Goal: Entertainment & Leisure: Browse casually

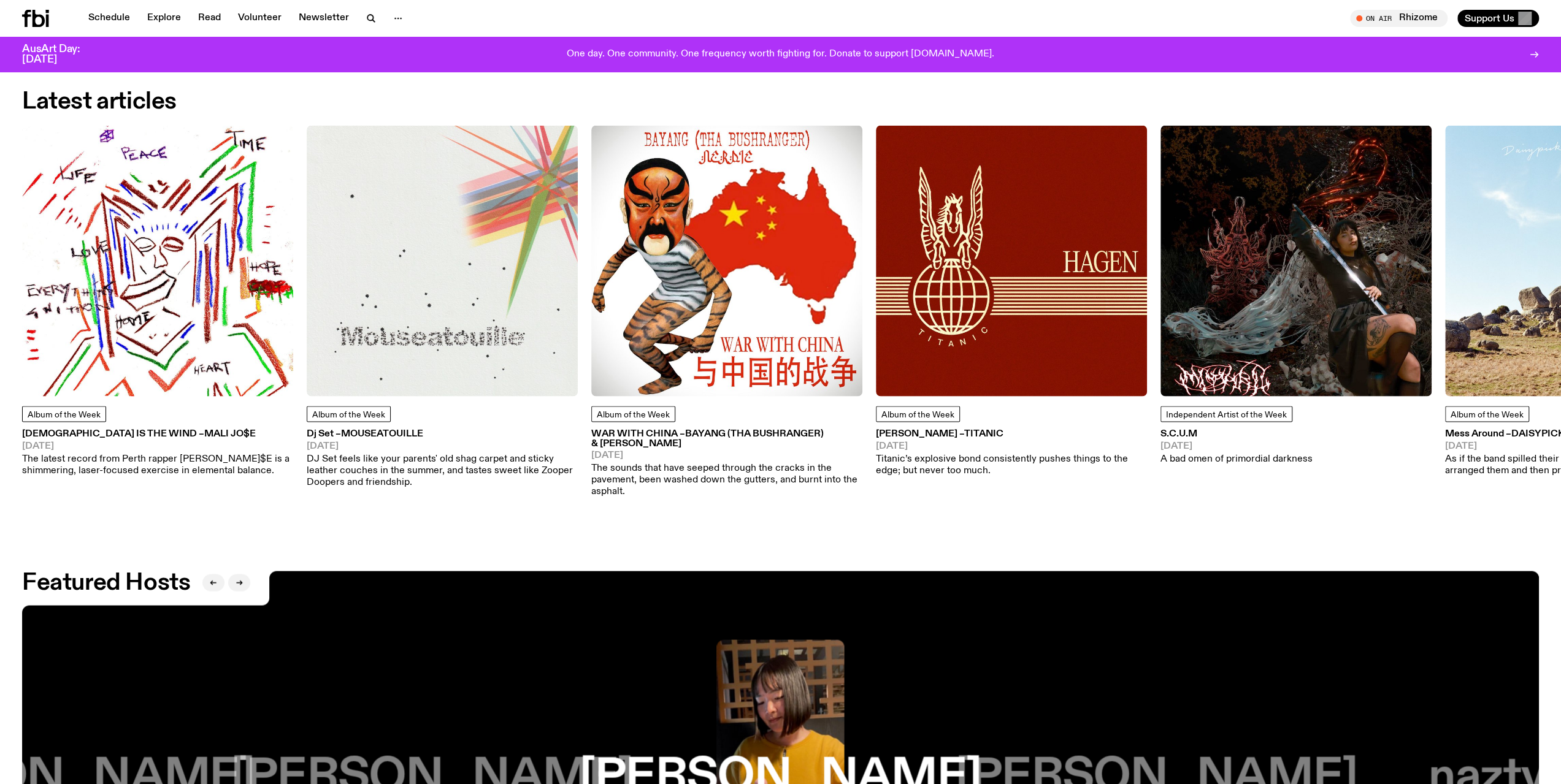
scroll to position [2629, 0]
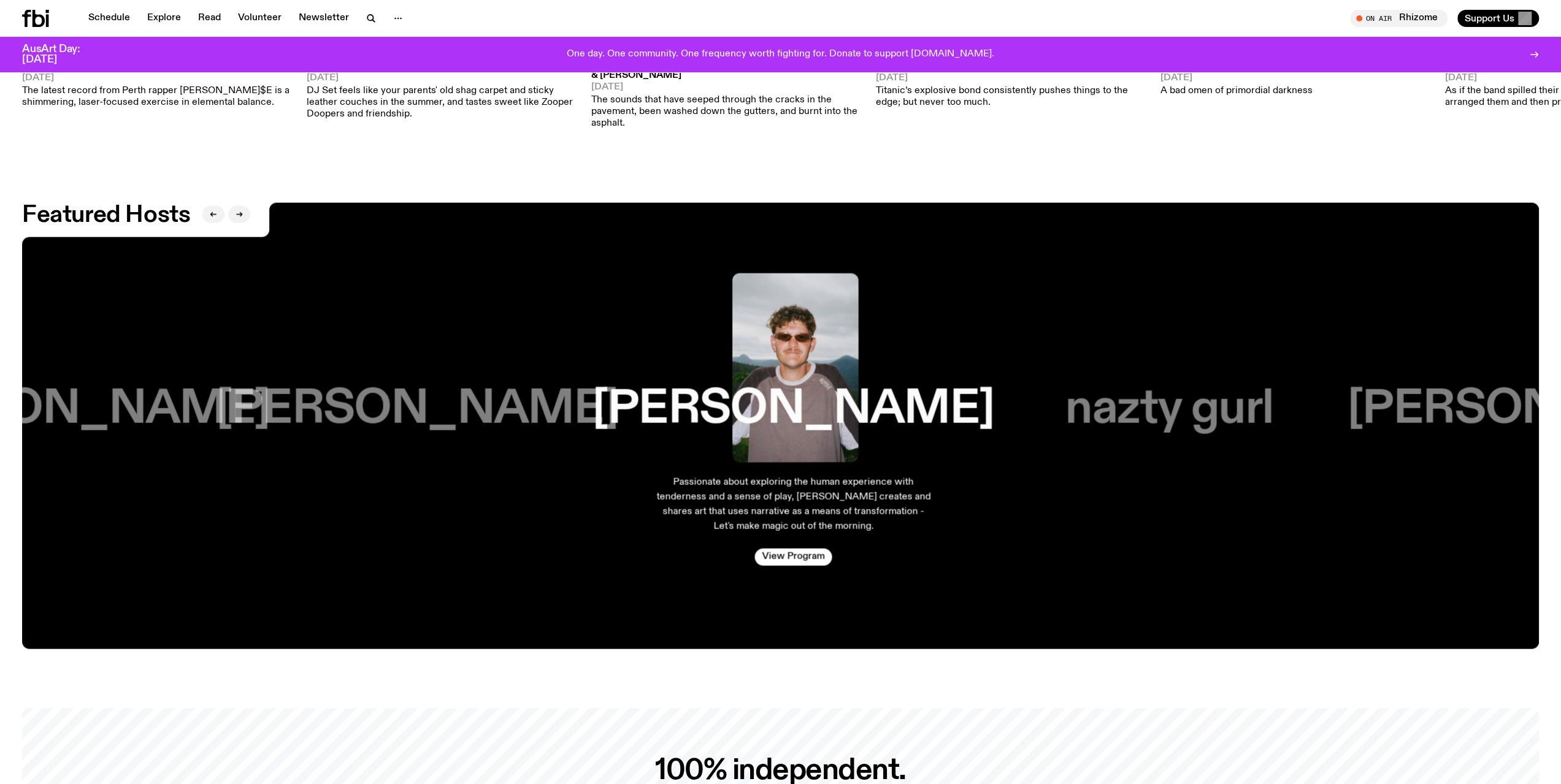
drag, startPoint x: 1451, startPoint y: 401, endPoint x: 712, endPoint y: 464, distance: 741.7
click at [1032, 459] on div "nazty gurl Come for the music, stay for the yaps. [PERSON_NAME] aka [PERSON_NAM…" at bounding box center [1169, 426] width 275 height 329
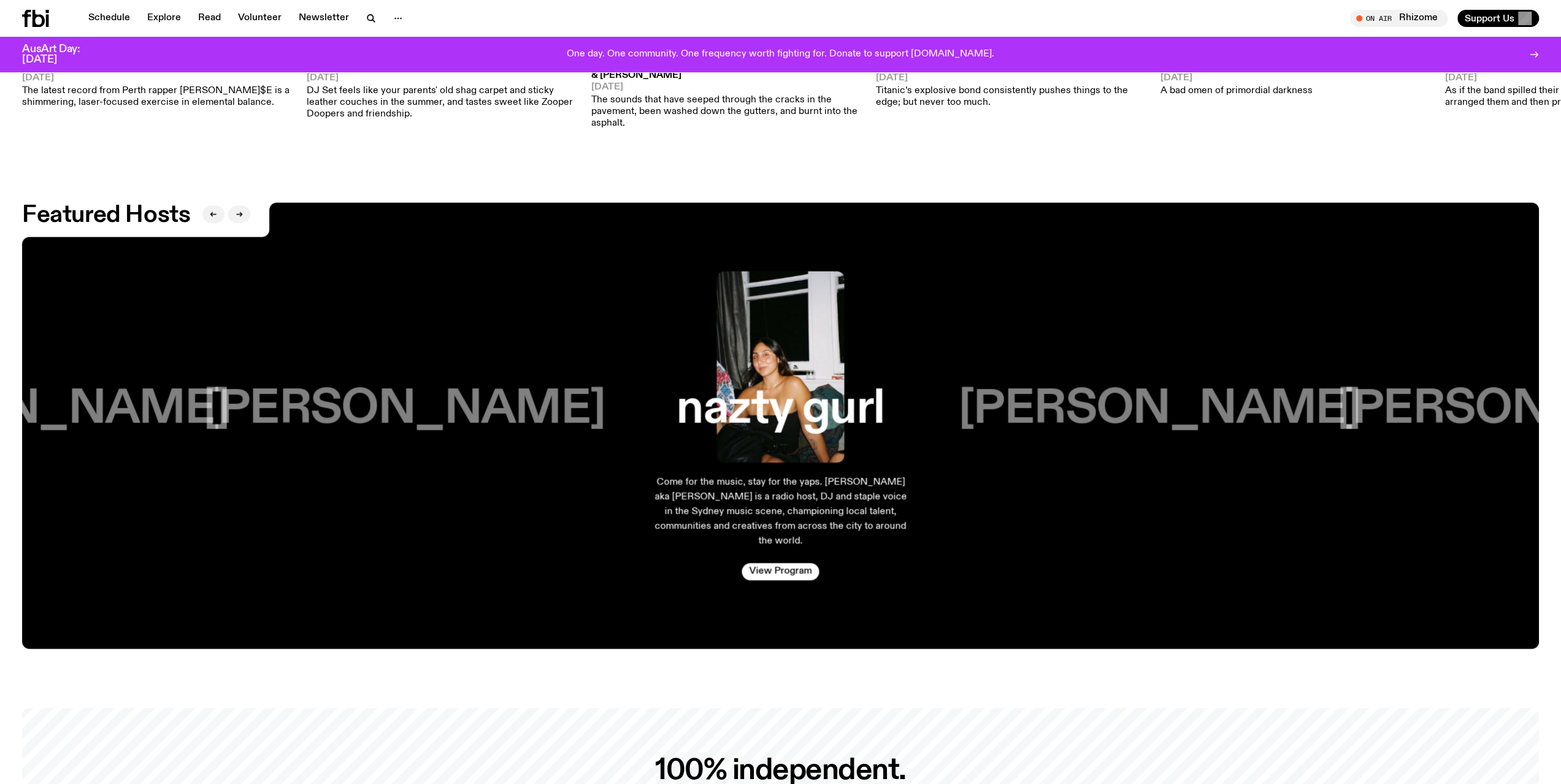
drag, startPoint x: 1538, startPoint y: 427, endPoint x: 1084, endPoint y: 430, distance: 454.0
click at [1410, 431] on div "[PERSON_NAME]" at bounding box center [1537, 368] width 255 height 191
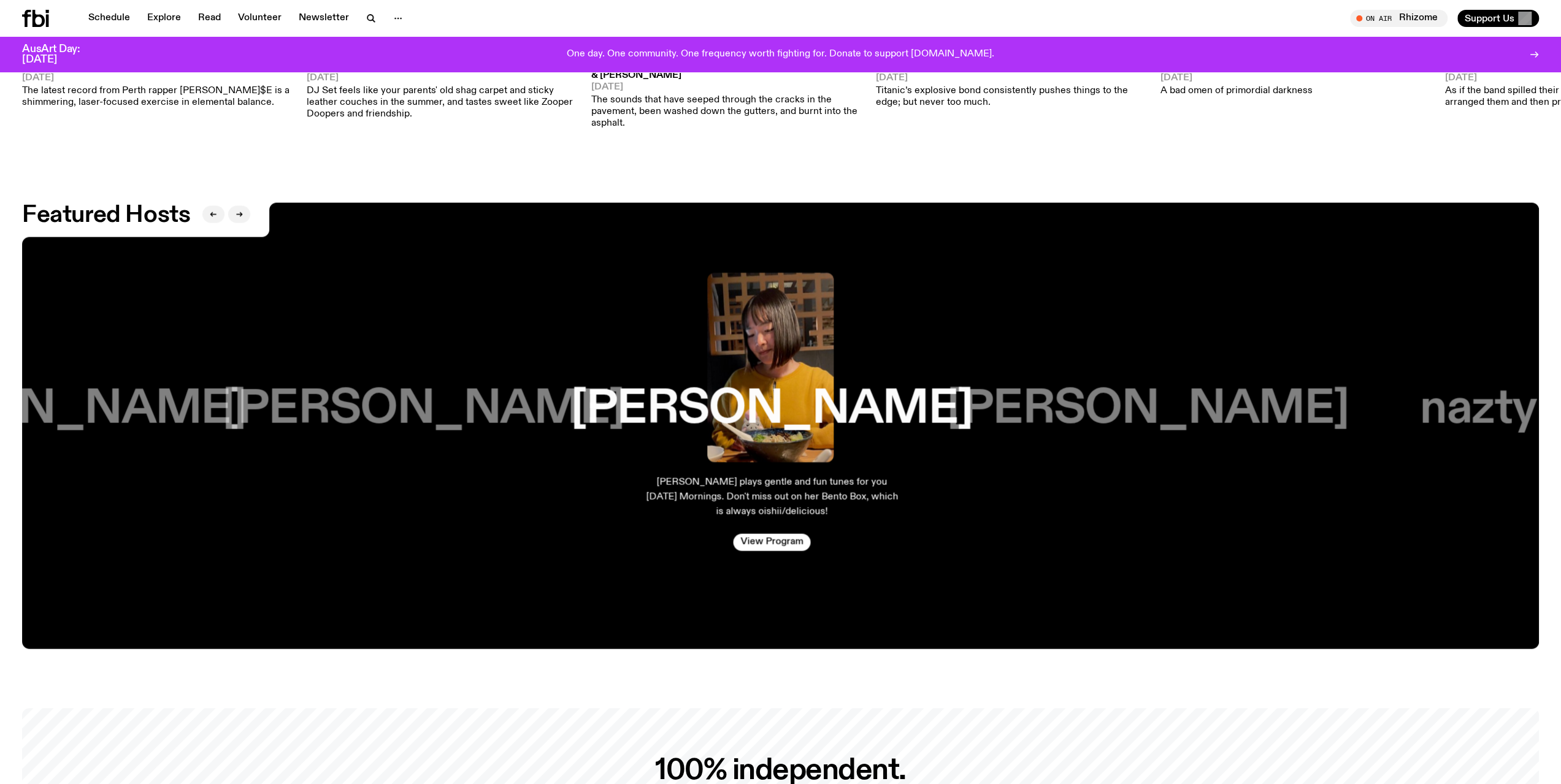
drag, startPoint x: 1442, startPoint y: 403, endPoint x: 1071, endPoint y: 429, distance: 371.9
click at [1071, 429] on div "[PERSON_NAME]" at bounding box center [1147, 368] width 310 height 191
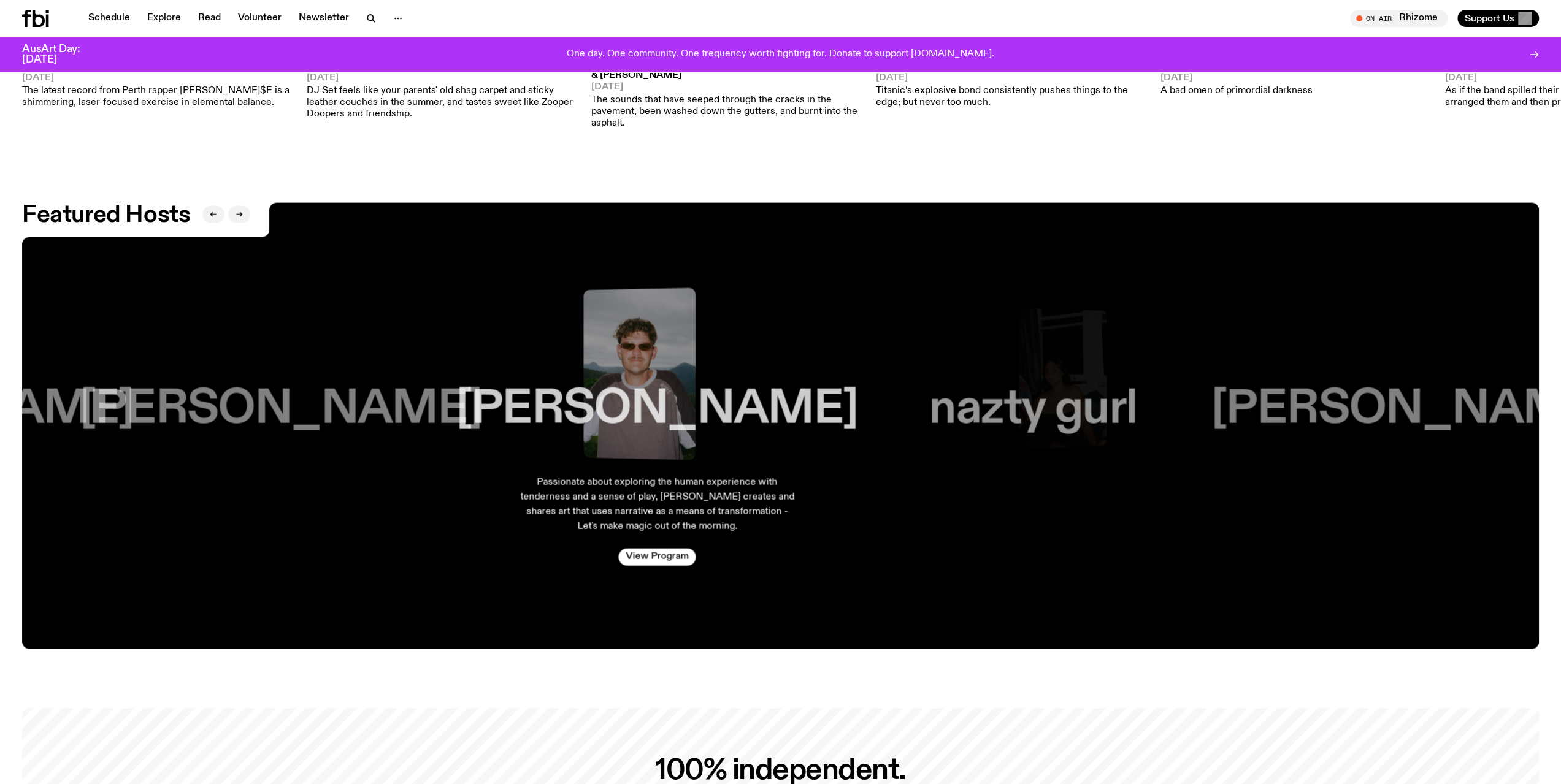
drag, startPoint x: 1320, startPoint y: 389, endPoint x: 1162, endPoint y: 422, distance: 161.4
click at [1174, 420] on div "[PERSON_NAME] plays gentle and fun tunes for you [DATE] Mornings. Don't miss ou…" at bounding box center [780, 426] width 1517 height 446
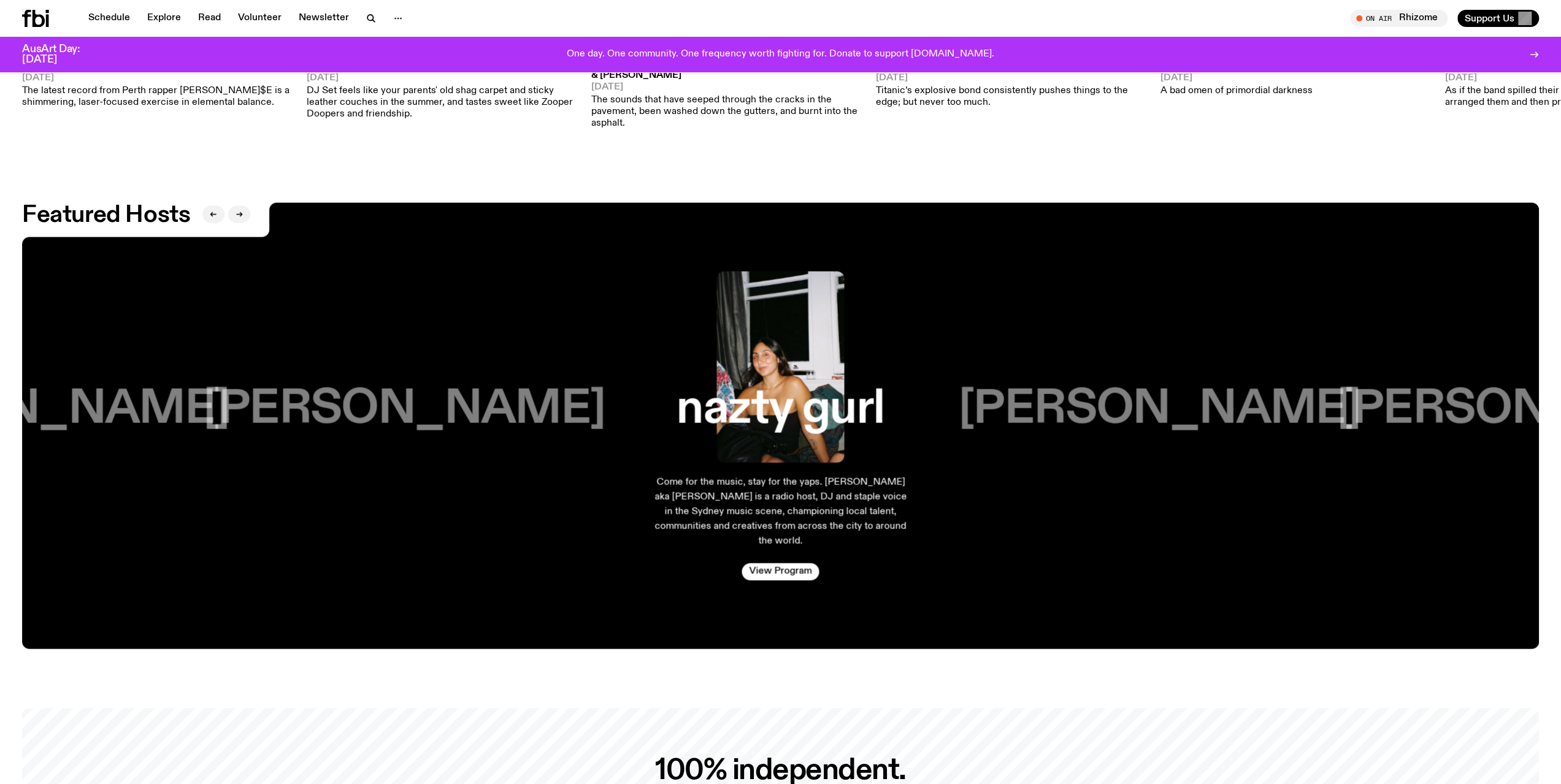
drag, startPoint x: 1322, startPoint y: 409, endPoint x: 1209, endPoint y: 418, distance: 113.4
click at [1223, 417] on div "[PERSON_NAME]" at bounding box center [1158, 368] width 316 height 191
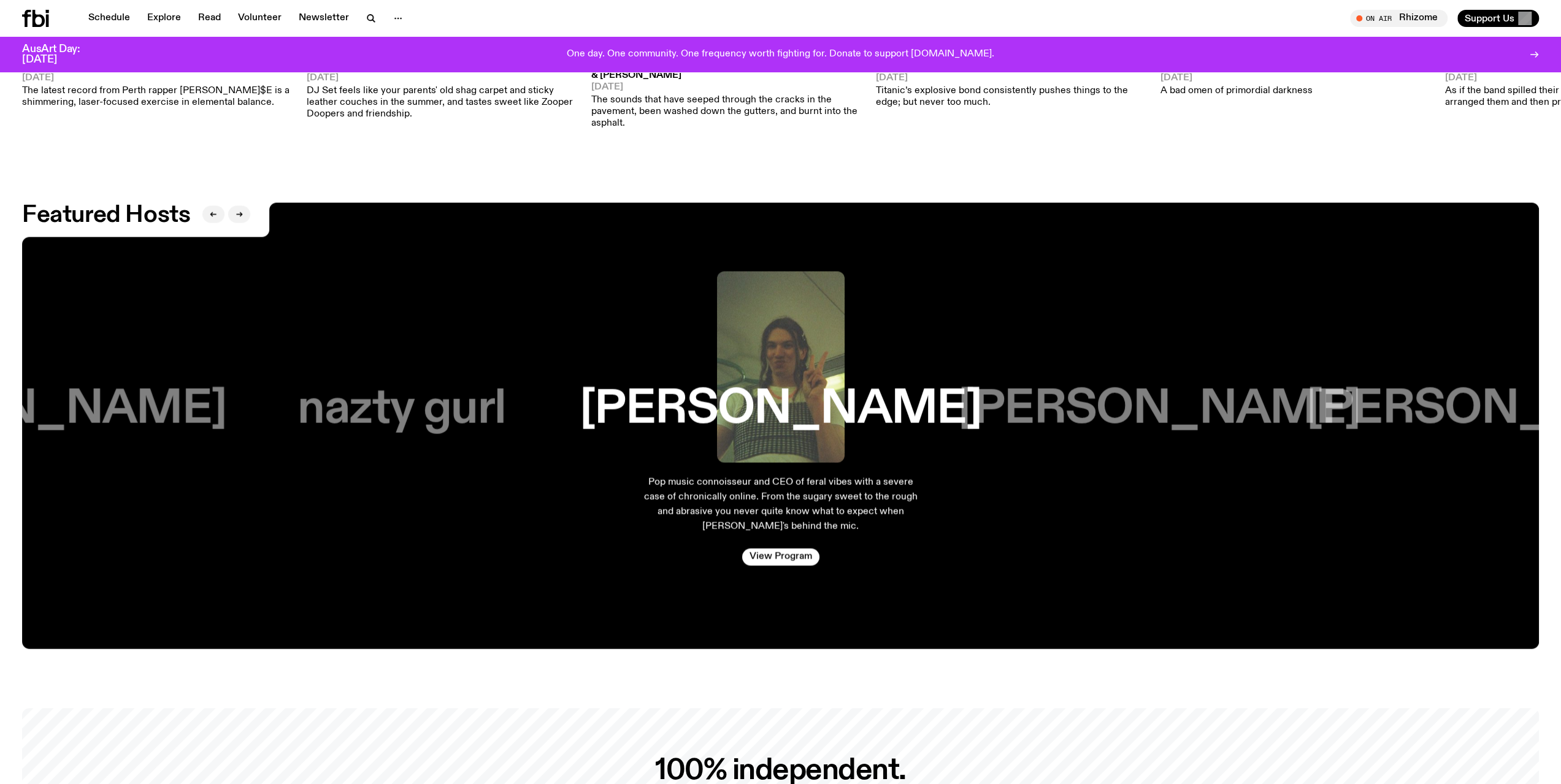
drag, startPoint x: 1312, startPoint y: 420, endPoint x: 1207, endPoint y: 429, distance: 105.4
click at [1211, 429] on div "[PERSON_NAME] plays gentle and fun tunes for you [DATE] Mornings. Don't miss ou…" at bounding box center [780, 426] width 1517 height 446
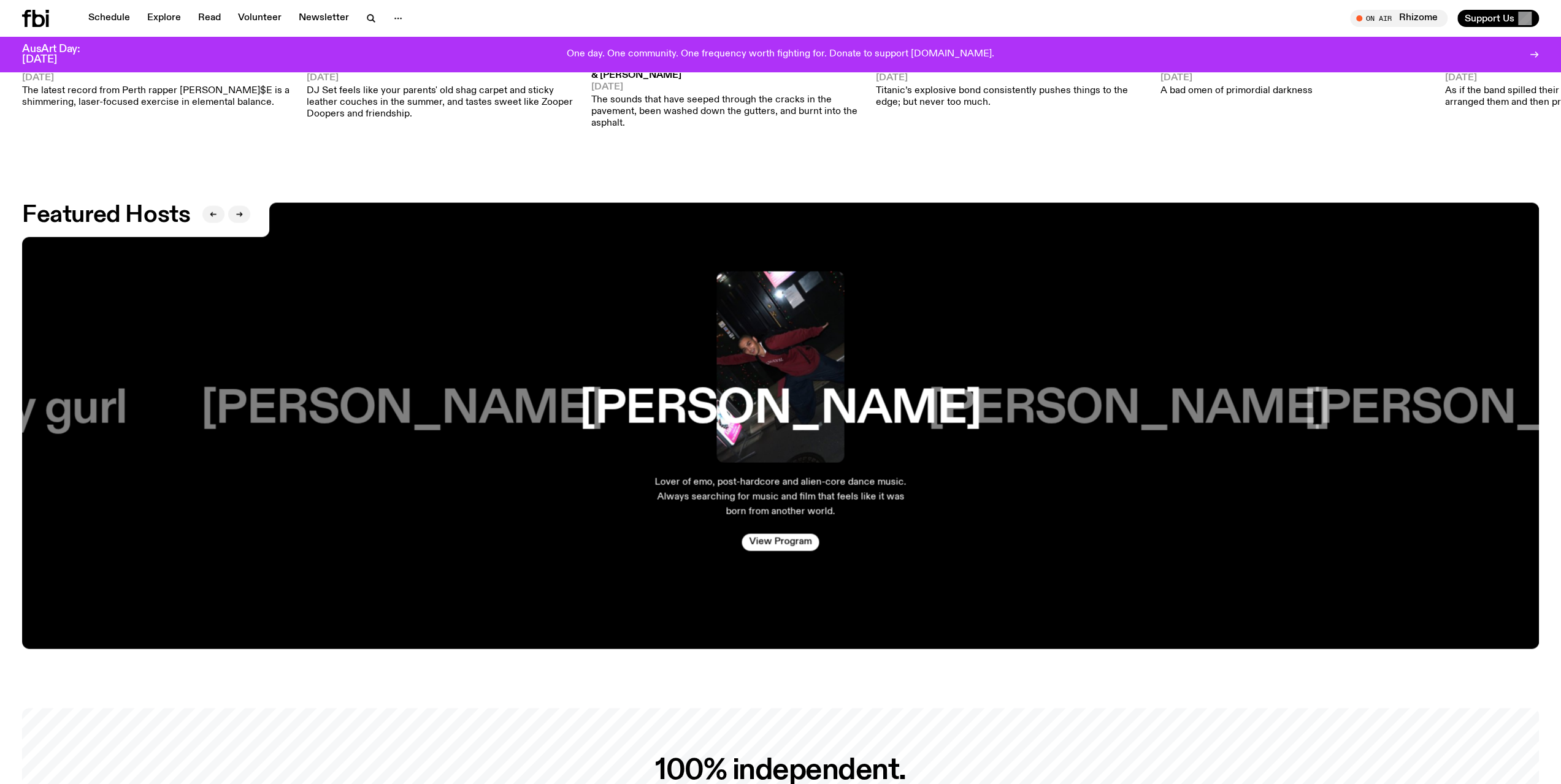
drag, startPoint x: 1286, startPoint y: 424, endPoint x: 1183, endPoint y: 434, distance: 103.5
click at [1183, 434] on div "[PERSON_NAME] plays gentle and fun tunes for you [DATE] Mornings. Don't miss ou…" at bounding box center [780, 426] width 1517 height 446
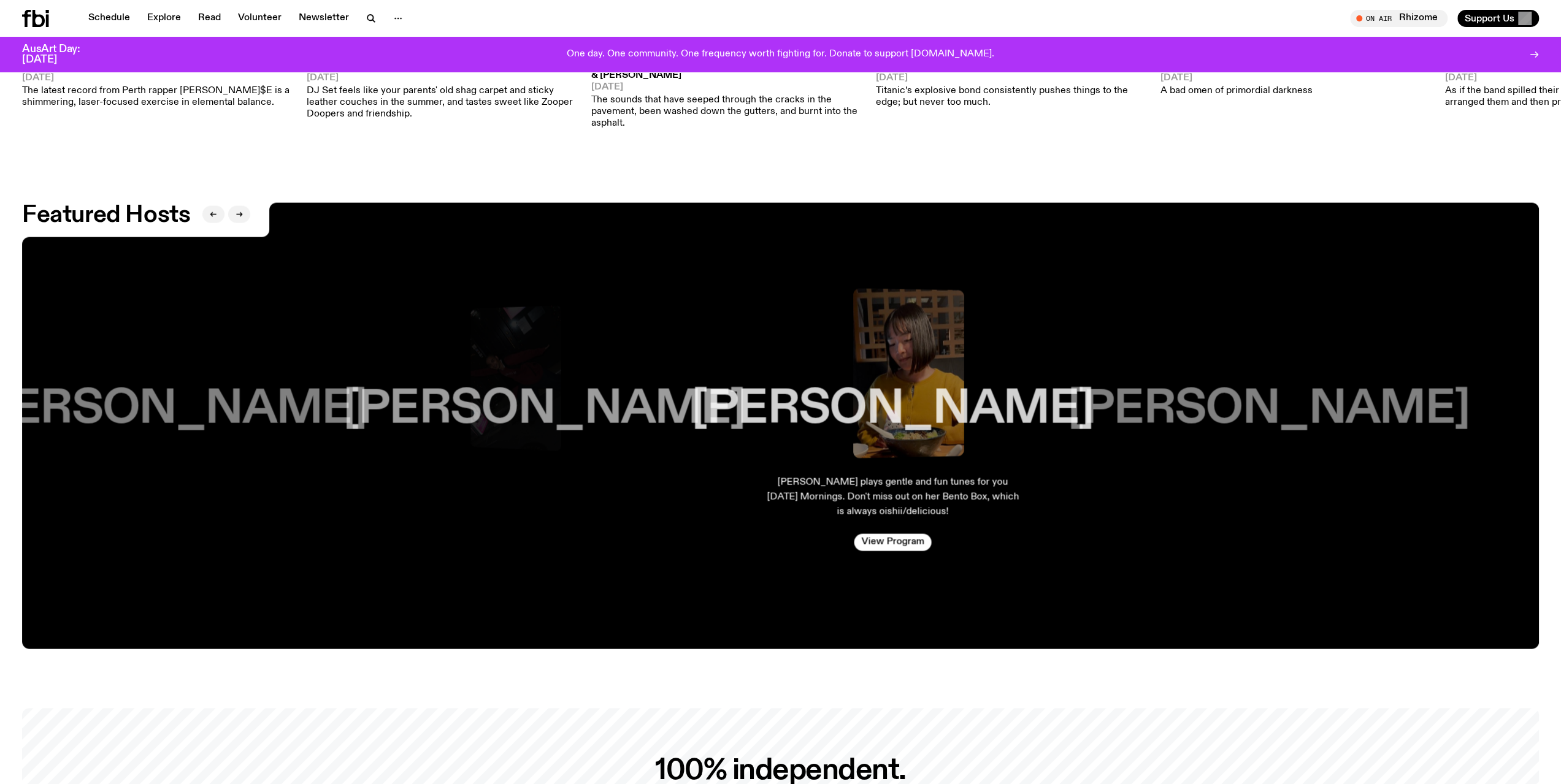
drag, startPoint x: 1287, startPoint y: 387, endPoint x: 1046, endPoint y: 403, distance: 241.5
click at [1046, 403] on div "[PERSON_NAME] plays gentle and fun tunes for you [DATE] Mornings. Don't miss ou…" at bounding box center [780, 426] width 1517 height 446
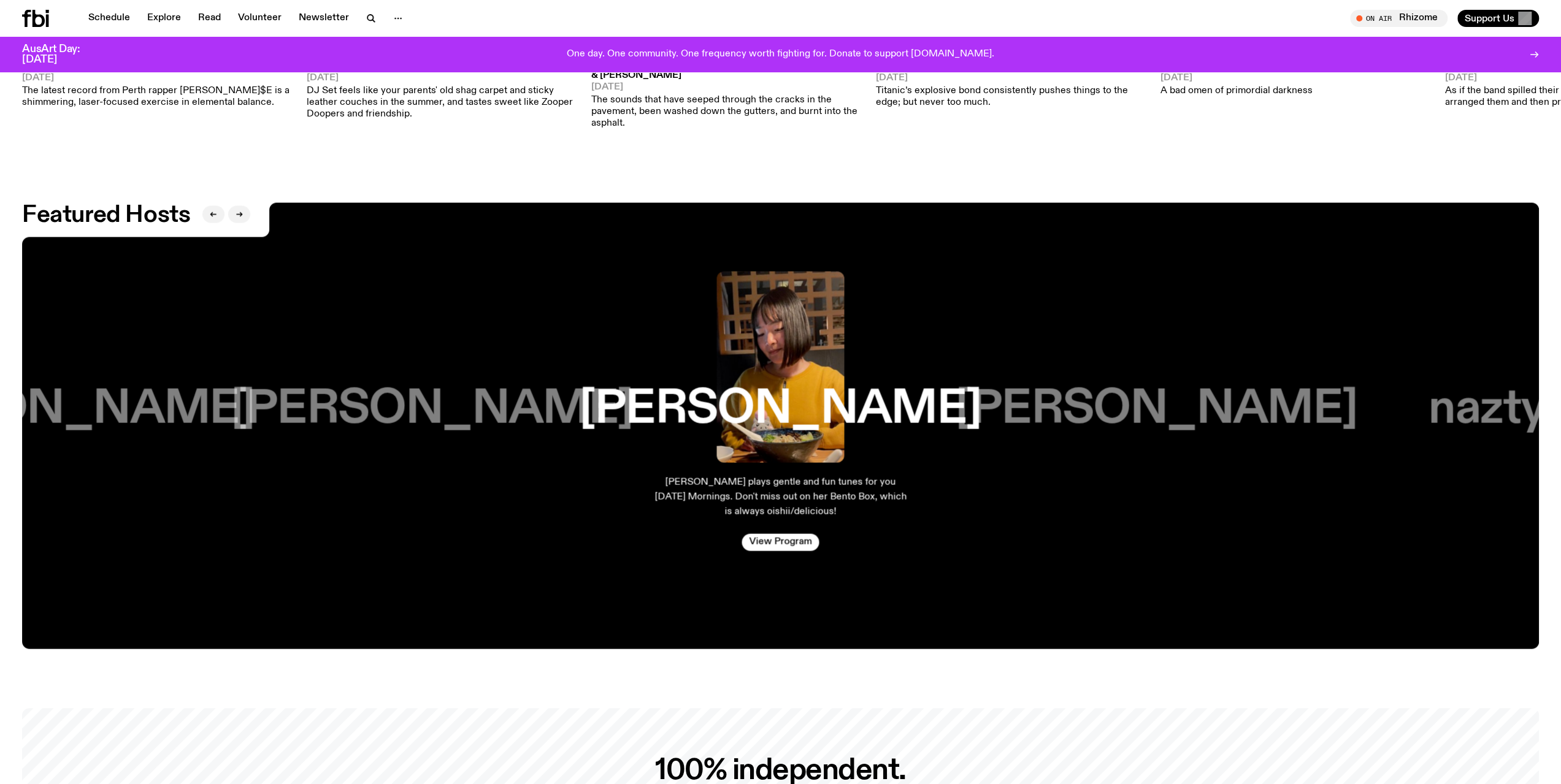
drag, startPoint x: 1236, startPoint y: 398, endPoint x: 1086, endPoint y: 419, distance: 151.5
click at [1086, 419] on div "[PERSON_NAME]" at bounding box center [1156, 368] width 310 height 191
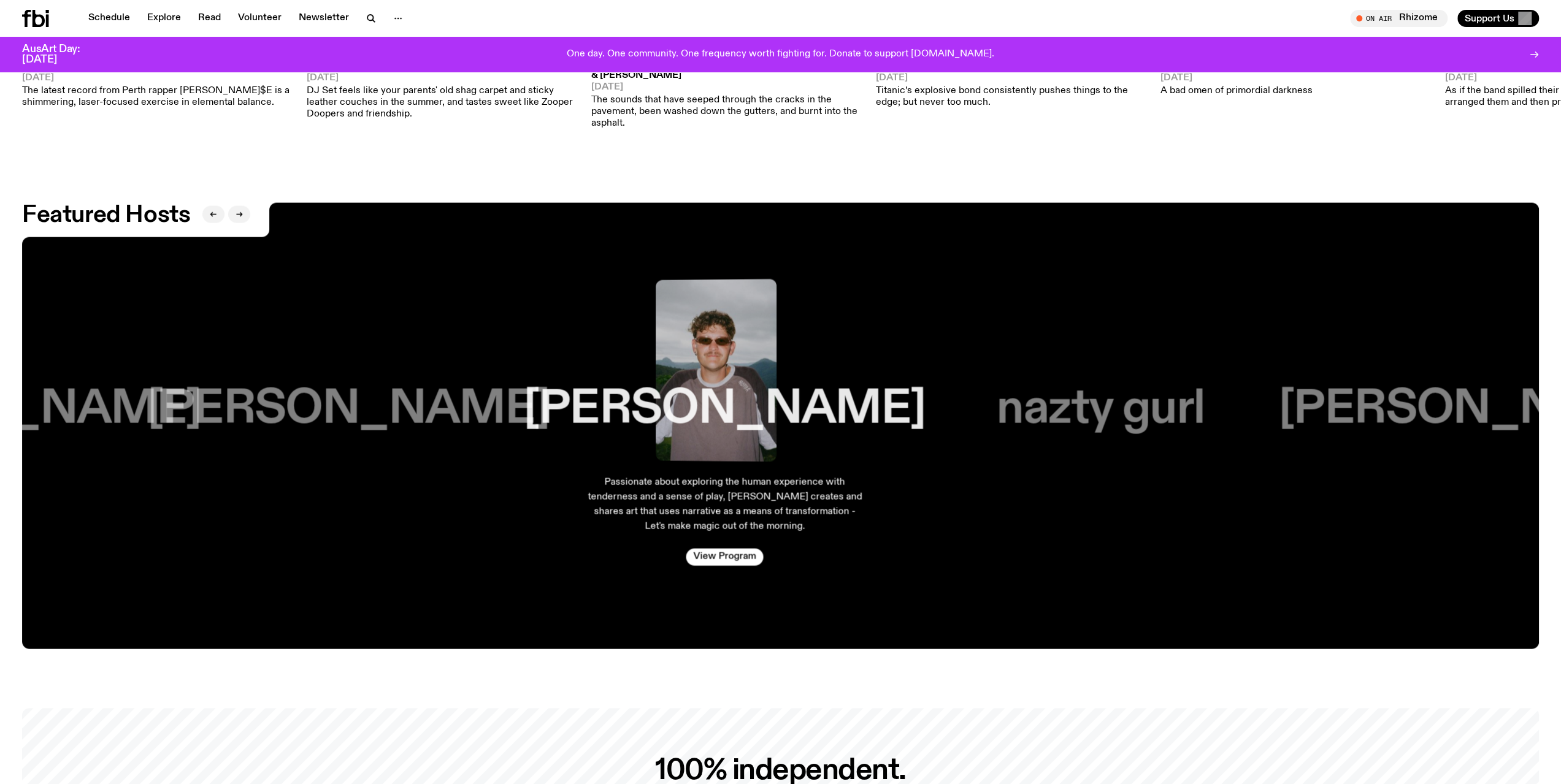
drag, startPoint x: 1218, startPoint y: 418, endPoint x: 1077, endPoint y: 419, distance: 141.0
click at [1077, 419] on div "nazty gurl" at bounding box center [1100, 368] width 255 height 191
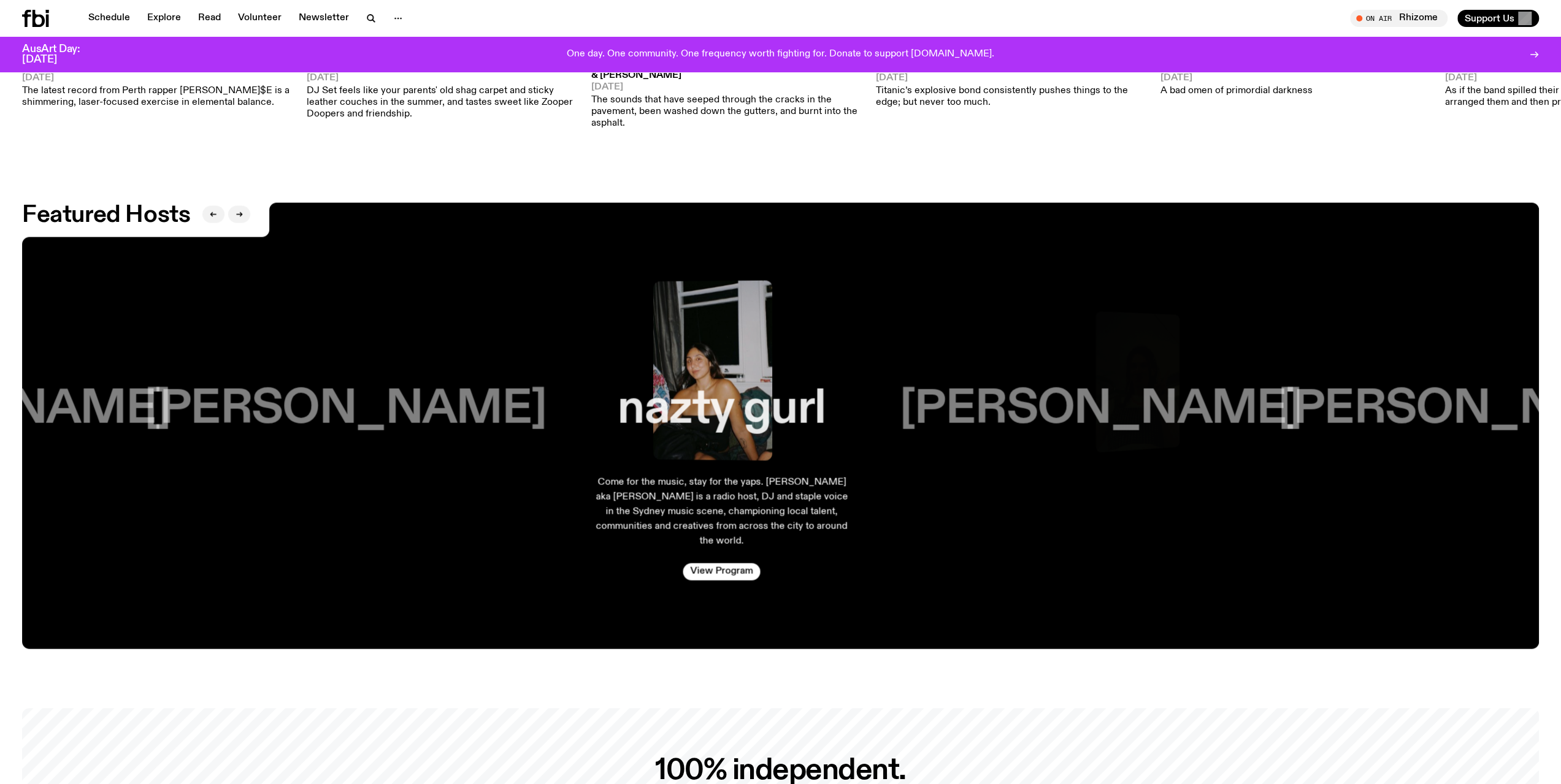
drag, startPoint x: 1257, startPoint y: 407, endPoint x: 1168, endPoint y: 408, distance: 89.0
click at [1175, 408] on h3 "[PERSON_NAME]" at bounding box center [1100, 409] width 402 height 47
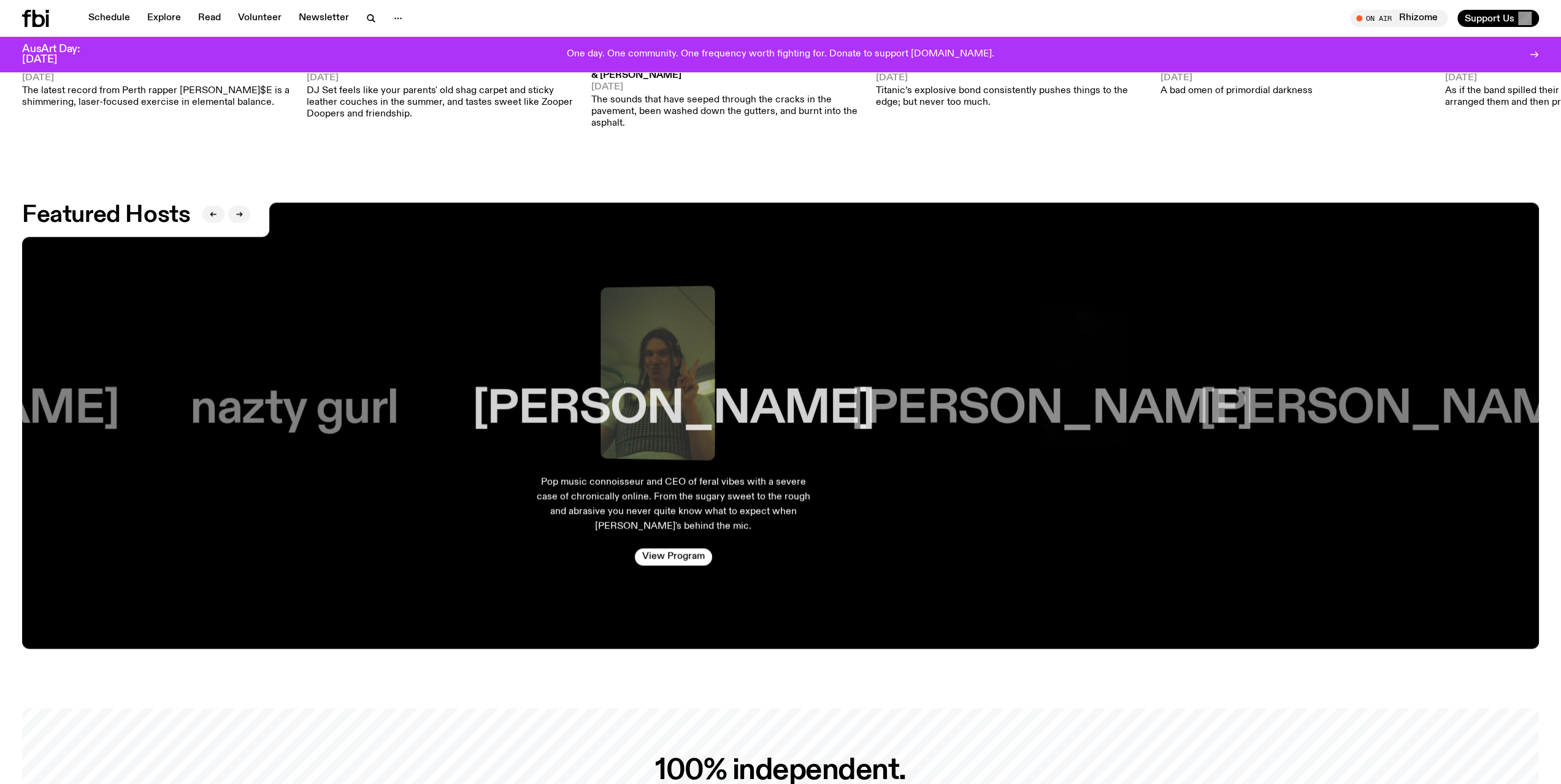
drag, startPoint x: 1237, startPoint y: 399, endPoint x: 1130, endPoint y: 403, distance: 107.1
click at [1139, 403] on div "[PERSON_NAME]" at bounding box center [1051, 409] width 255 height 47
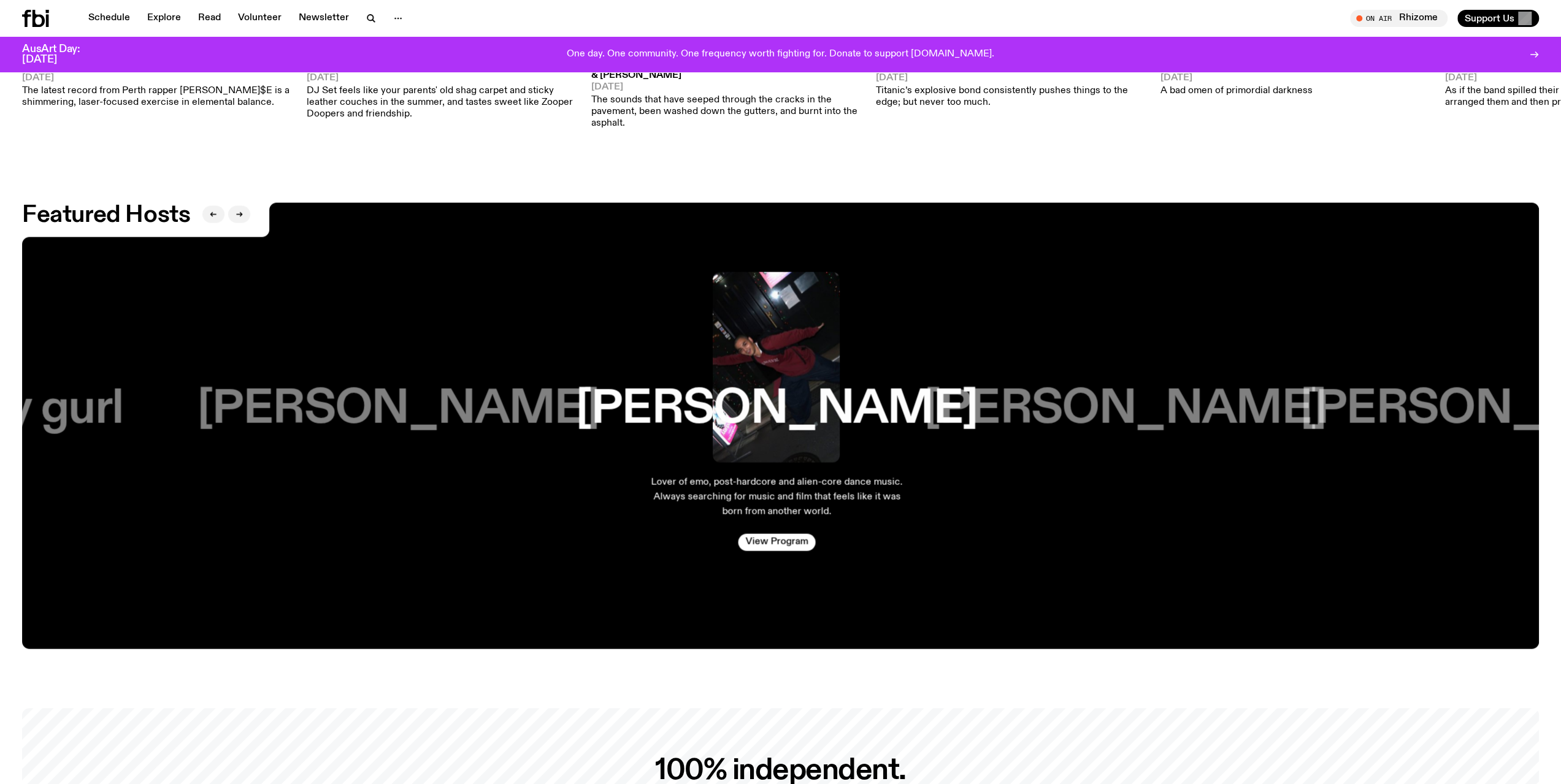
drag, startPoint x: 1267, startPoint y: 392, endPoint x: 1081, endPoint y: 398, distance: 186.1
click at [1081, 398] on div "[PERSON_NAME] plays gentle and fun tunes for you [DATE] Mornings. Don't miss ou…" at bounding box center [780, 426] width 1517 height 446
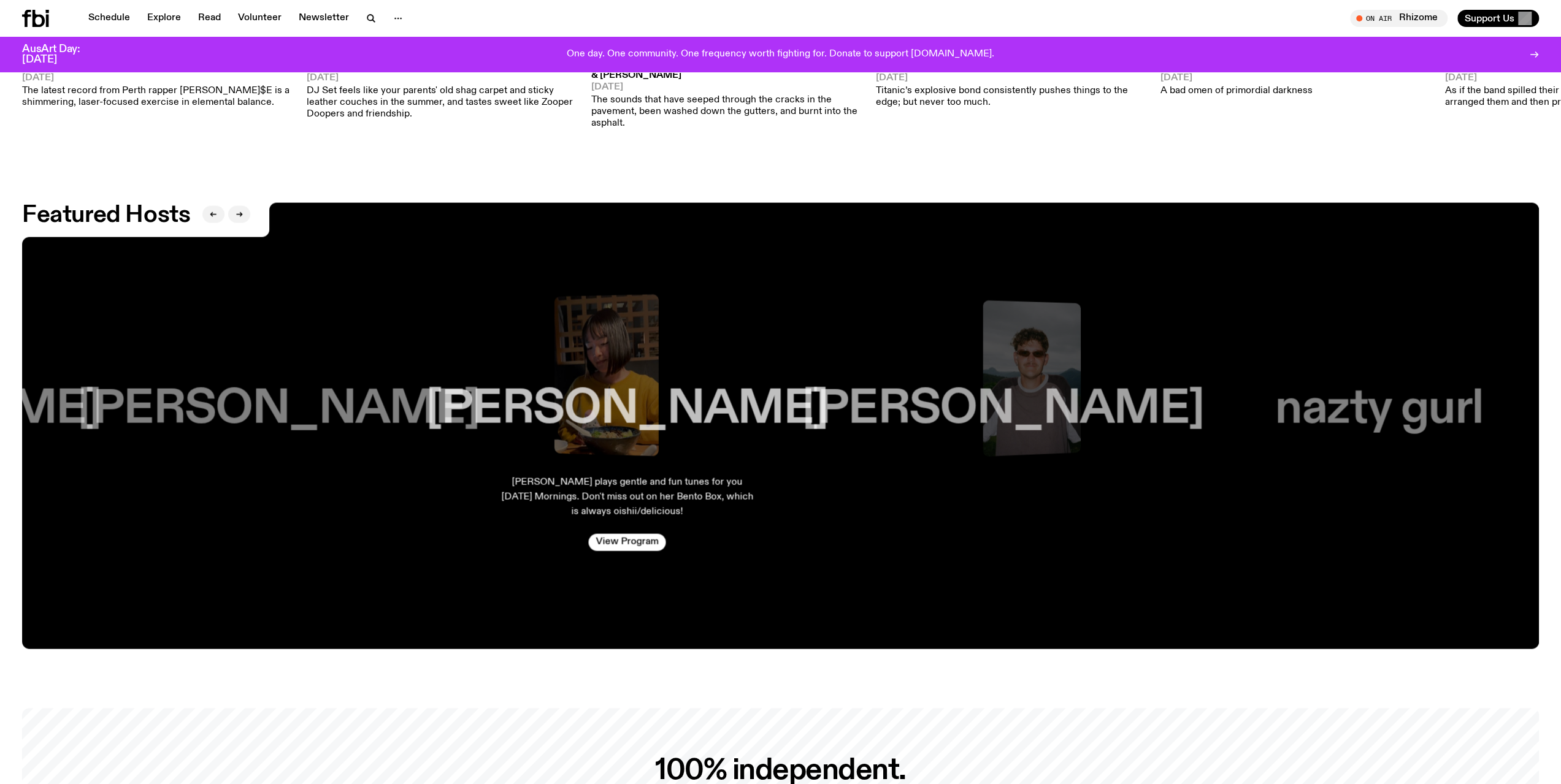
drag, startPoint x: 1279, startPoint y: 403, endPoint x: 959, endPoint y: 408, distance: 320.0
click at [975, 409] on h3 "[PERSON_NAME]" at bounding box center [1003, 409] width 402 height 47
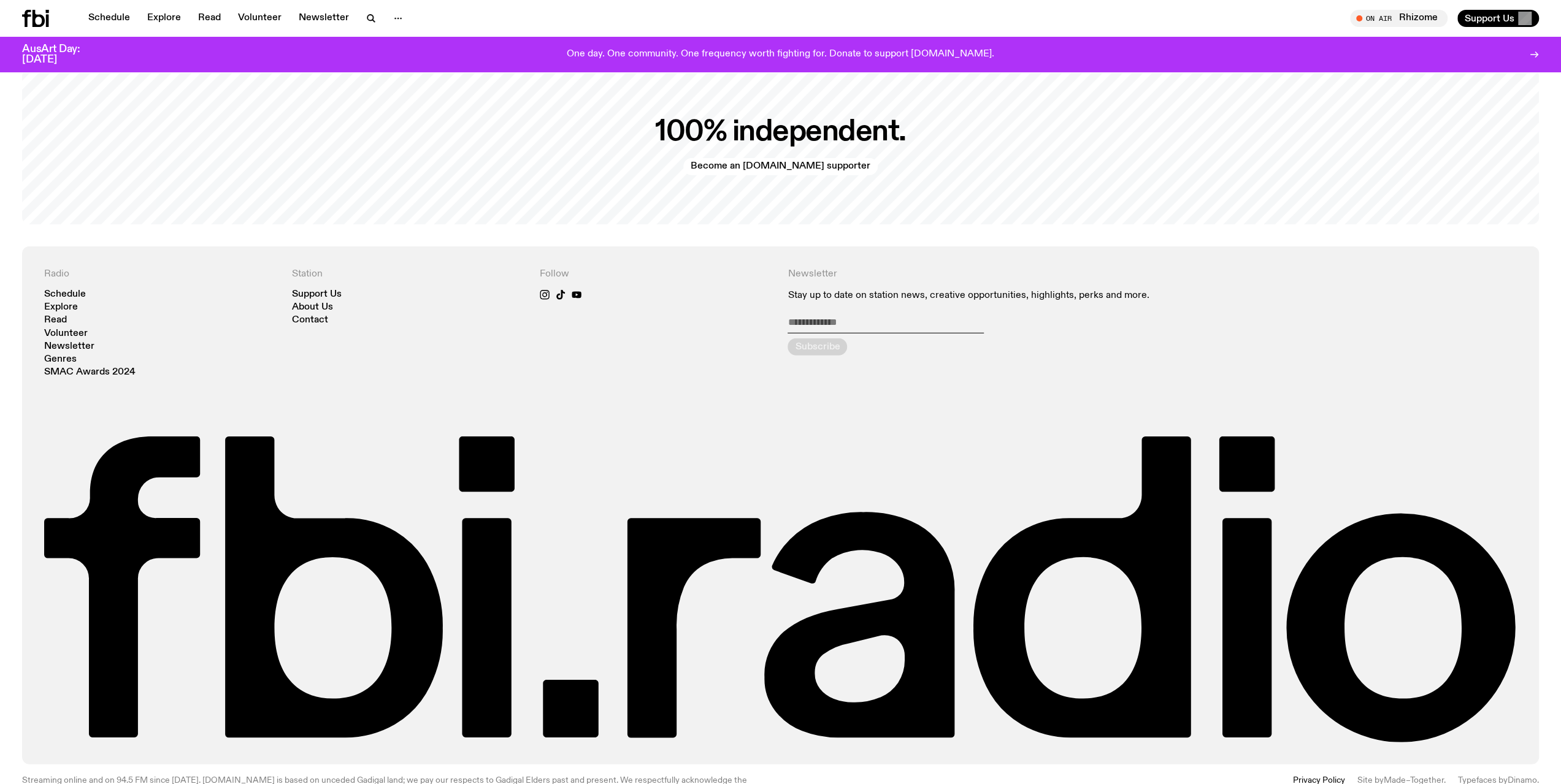
scroll to position [3275, 0]
